Goal: Task Accomplishment & Management: Manage account settings

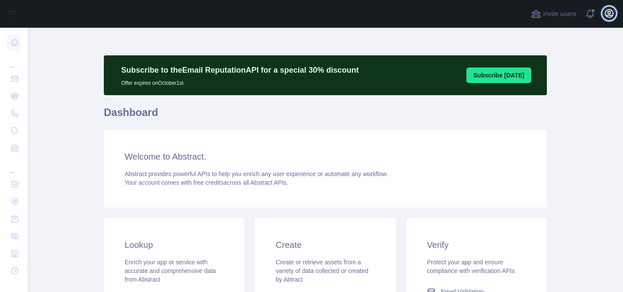
click at [612, 12] on icon "button" at bounding box center [609, 13] width 10 height 10
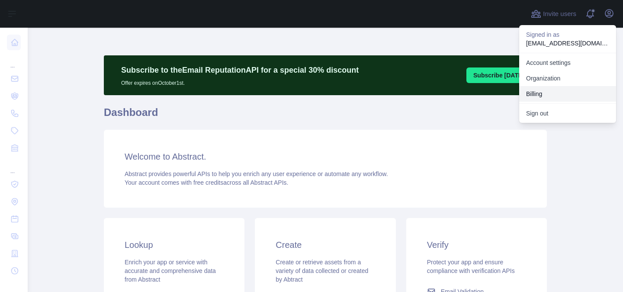
click at [556, 96] on button "Billing" at bounding box center [567, 94] width 97 height 16
